Goal: Complete application form: Complete application form

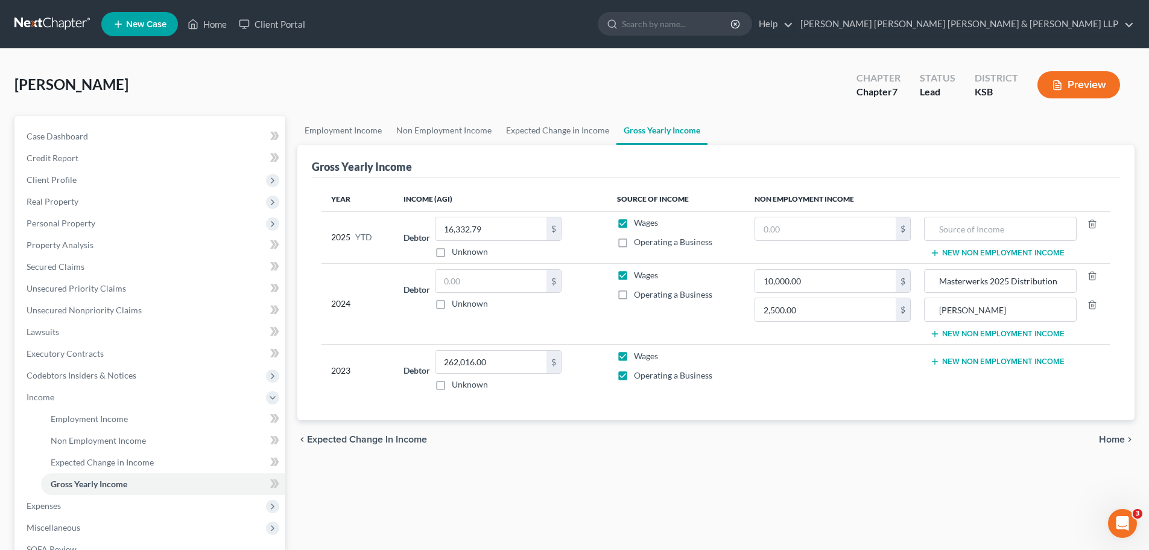
click at [945, 362] on button "New Non Employment Income" at bounding box center [997, 362] width 135 height 10
type input "97,299.87"
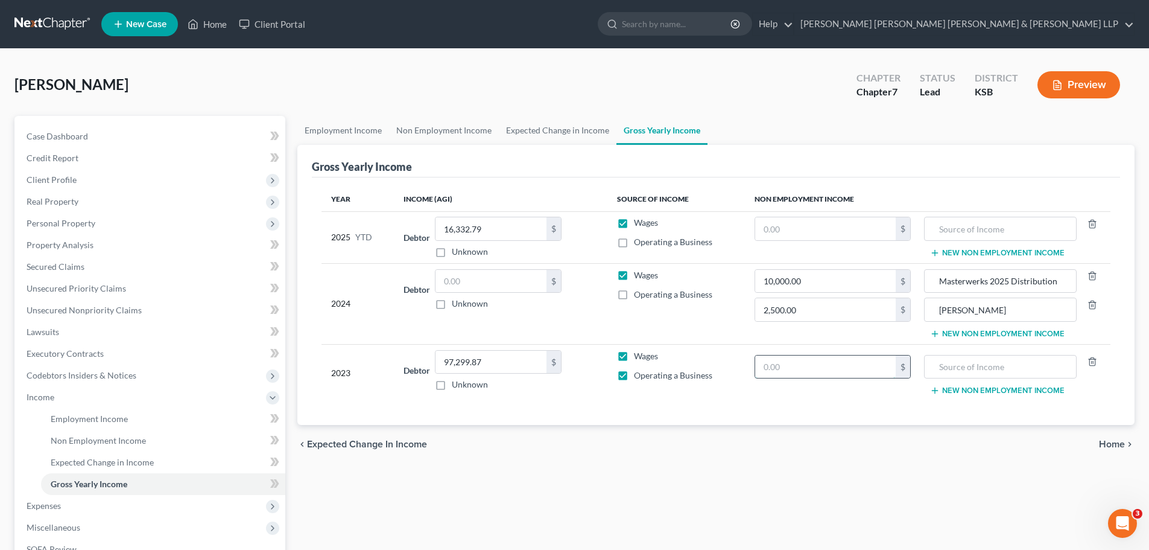
click at [798, 363] on input "text" at bounding box center [825, 366] width 141 height 23
type input "13,615.00"
click at [945, 366] on input "text" at bounding box center [1000, 366] width 139 height 23
type input "Joint Freelance Income"
click at [964, 388] on button "New Non Employment Income" at bounding box center [997, 391] width 135 height 10
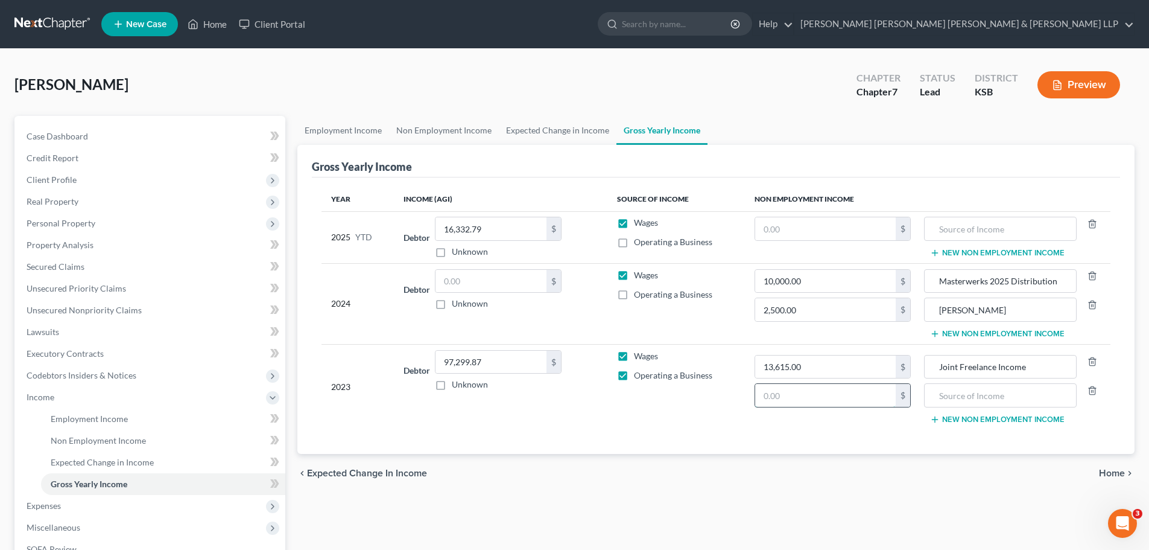
click at [799, 398] on input "text" at bounding box center [825, 395] width 141 height 23
type input "145.00"
type input "Interest Income"
click at [971, 421] on button "New Non Employment Income" at bounding box center [997, 419] width 135 height 10
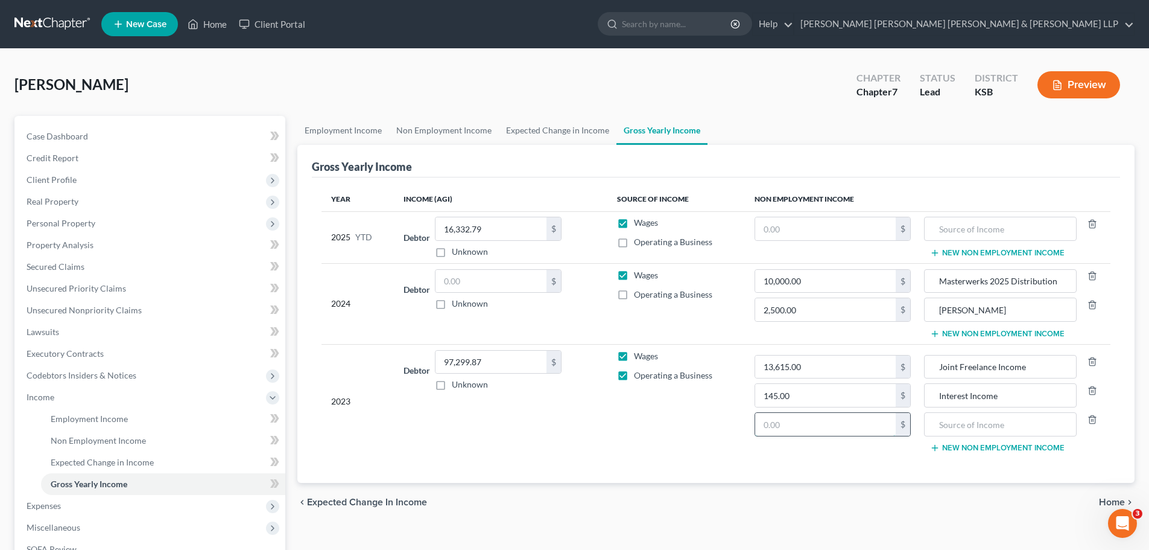
click at [808, 425] on input "text" at bounding box center [825, 424] width 141 height 23
type input "2,200.00"
click at [942, 420] on input "text" at bounding box center [1000, 424] width 139 height 23
click at [1021, 425] on input "Miscellaneous Incom" at bounding box center [1000, 424] width 139 height 23
type input "Miscellaneous Income"
